Goal: Book appointment/travel/reservation

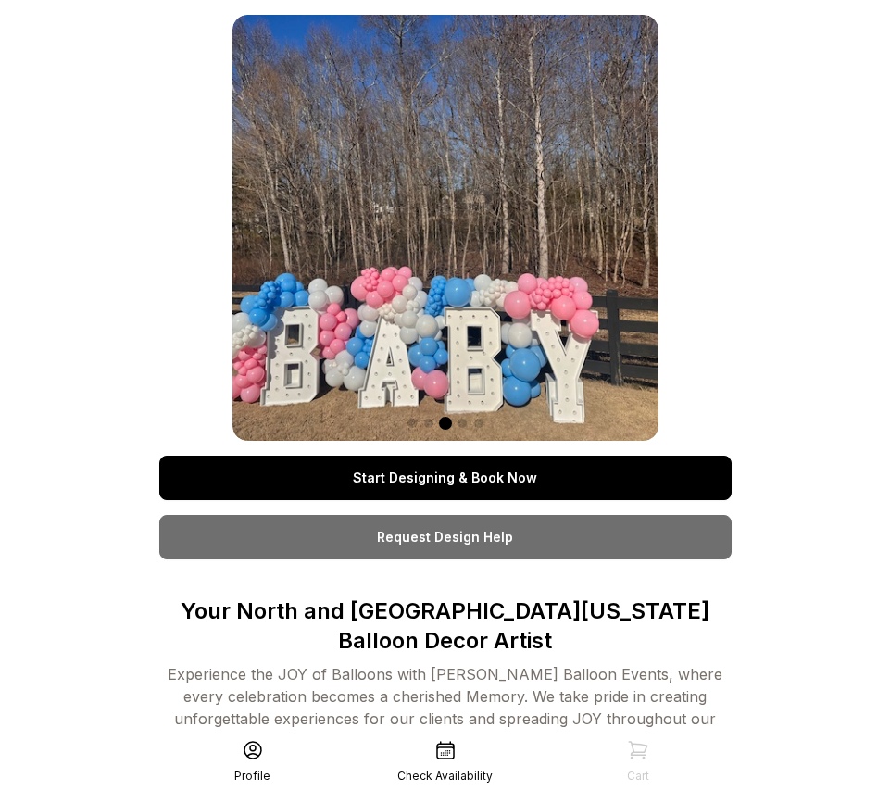
click at [406, 420] on div at bounding box center [445, 422] width 426 height 22
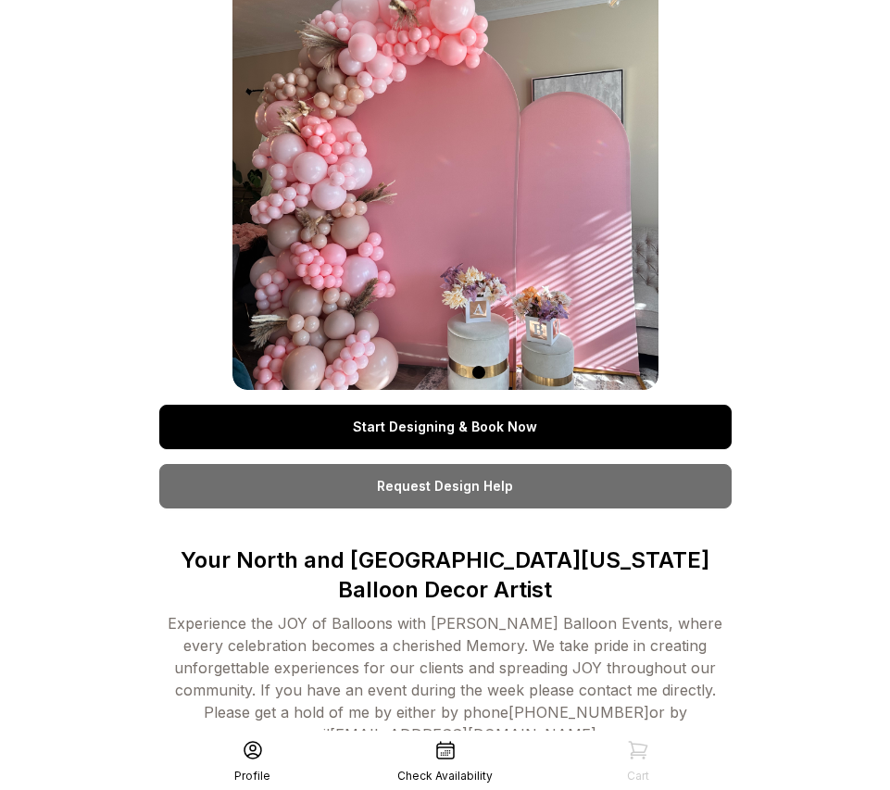
scroll to position [64, 0]
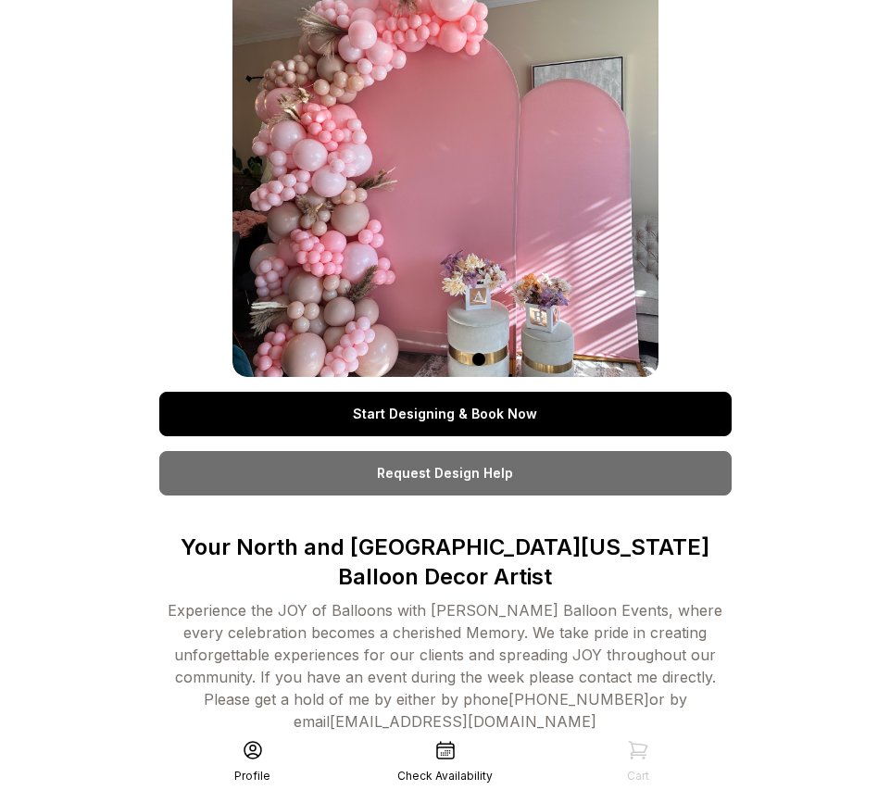
click at [445, 409] on link "Start Designing & Book Now" at bounding box center [445, 414] width 572 height 44
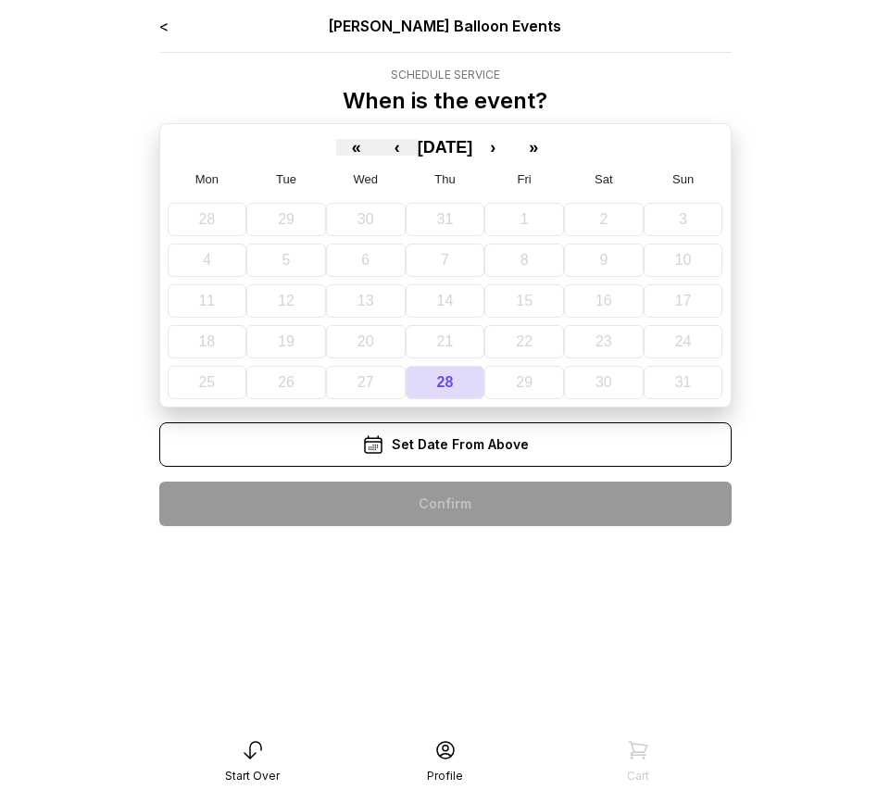
click at [166, 23] on link "<" at bounding box center [163, 26] width 9 height 19
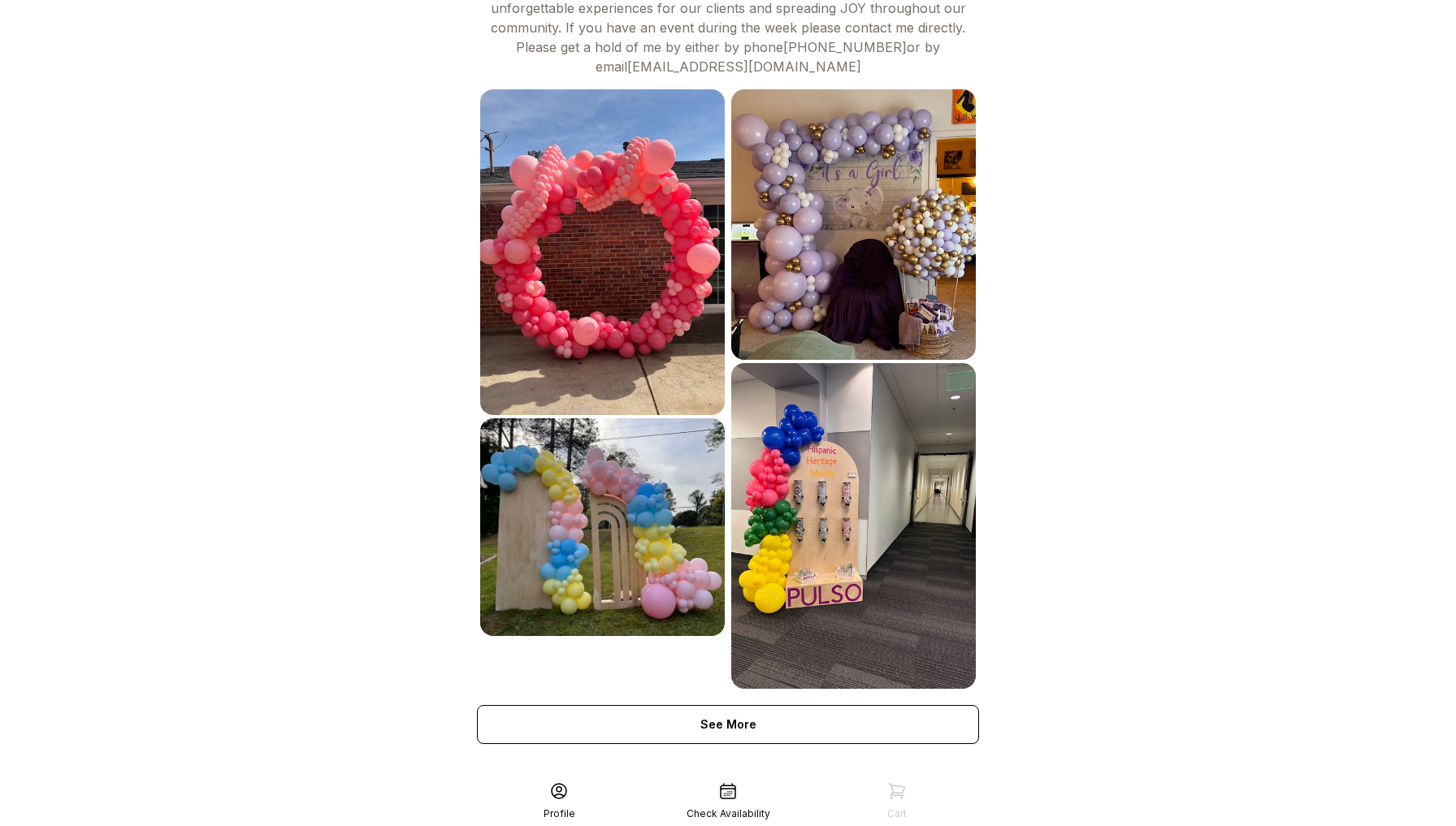
scroll to position [622, 0]
click at [563, 692] on icon at bounding box center [559, 791] width 19 height 19
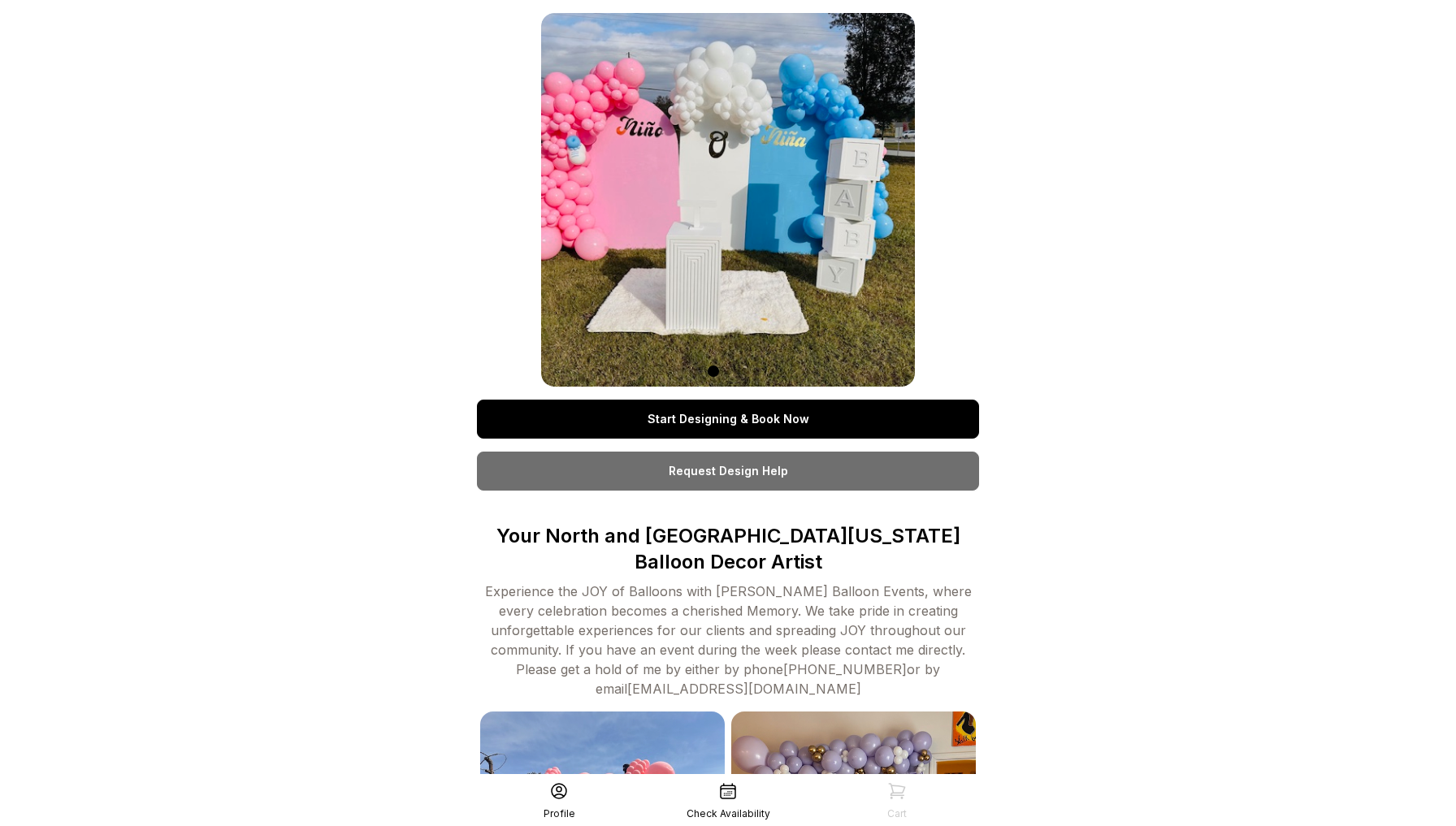
click at [698, 371] on span at bounding box center [698, 371] width 8 height 8
